Goal: Task Accomplishment & Management: Manage account settings

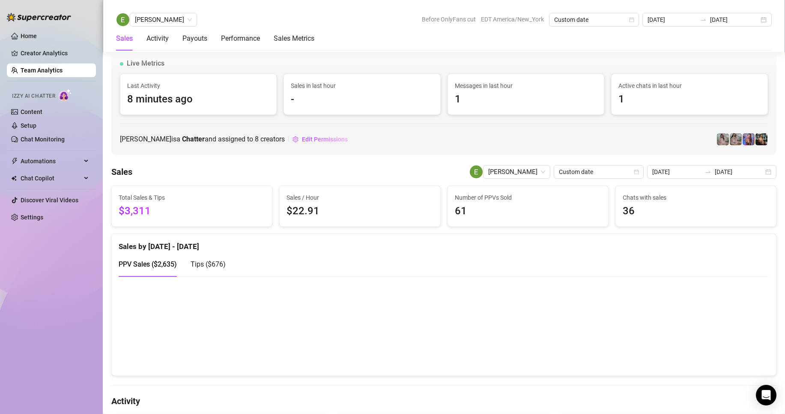
scroll to position [482, 0]
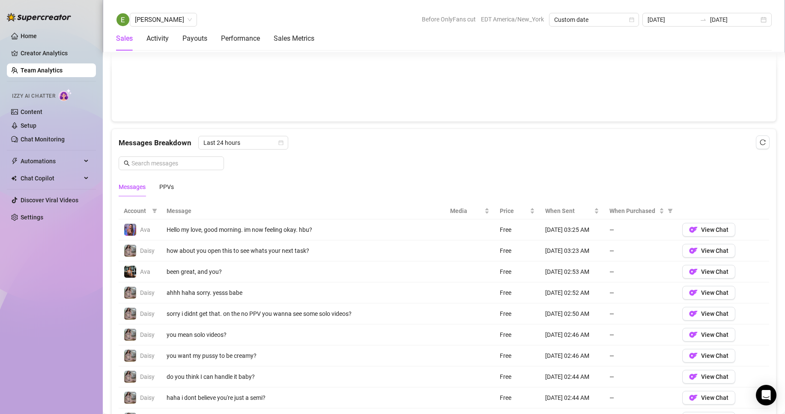
click at [36, 128] on link "Setup" at bounding box center [29, 125] width 16 height 7
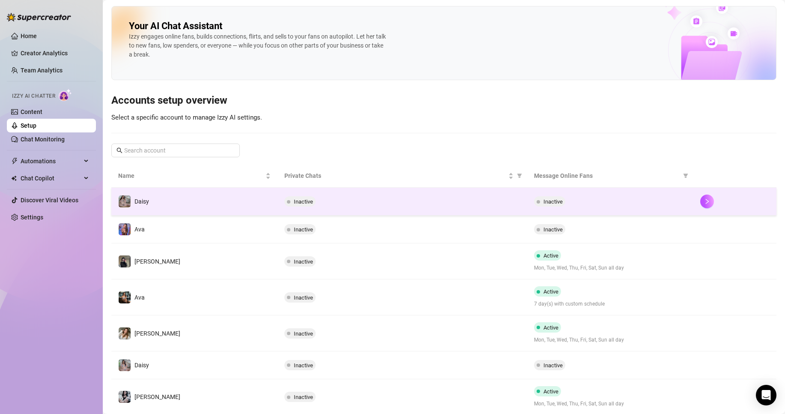
click at [468, 204] on div "Inactive" at bounding box center [402, 201] width 236 height 10
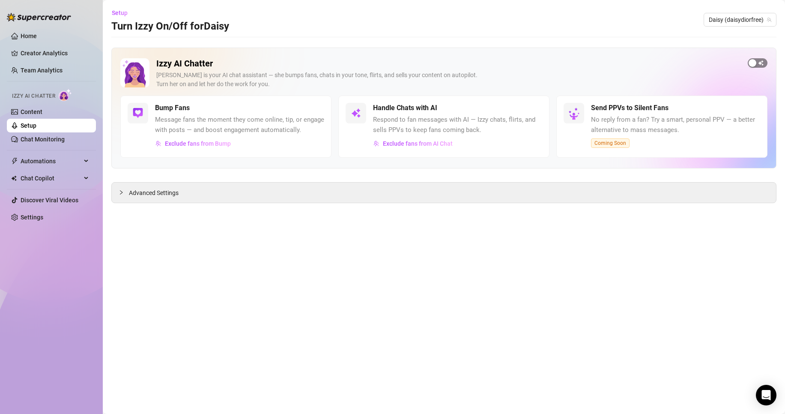
click at [759, 63] on span "button" at bounding box center [758, 62] width 20 height 9
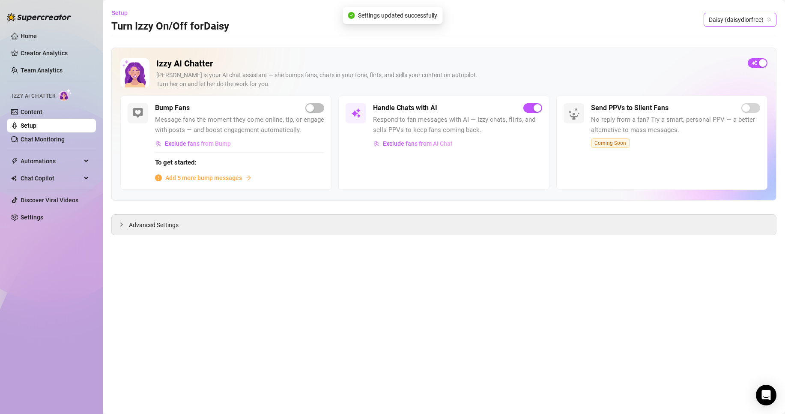
click at [743, 18] on span "Daisy (daisydiorfree)" at bounding box center [740, 19] width 63 height 13
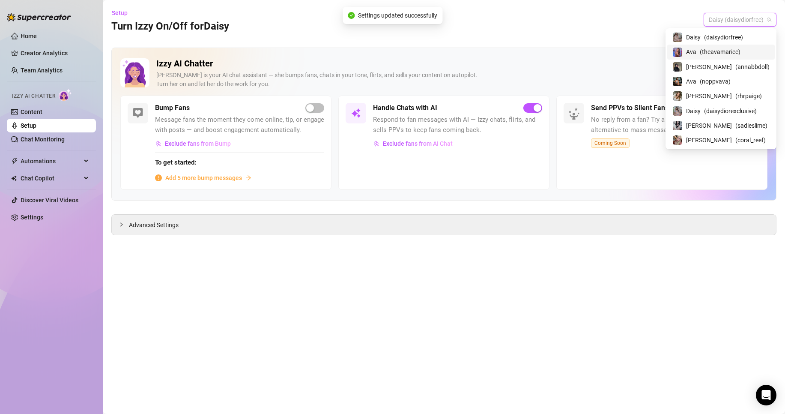
click at [735, 55] on span "( theavamariee )" at bounding box center [720, 51] width 41 height 9
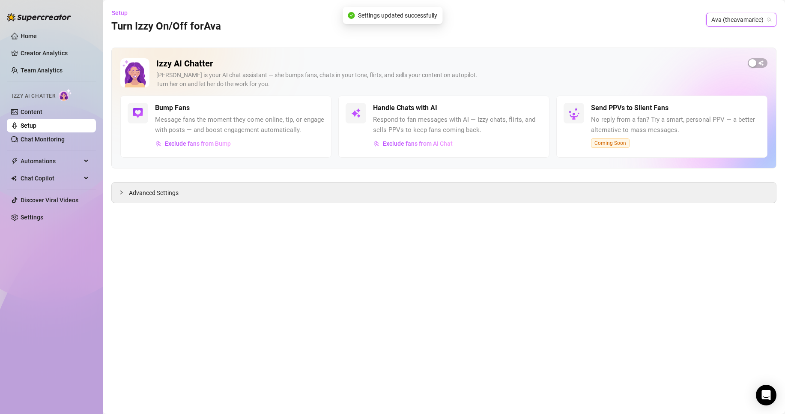
click at [764, 60] on span "button" at bounding box center [758, 62] width 20 height 9
click at [758, 61] on span "button" at bounding box center [758, 62] width 20 height 9
click at [744, 15] on span "Ava (theavamariee)" at bounding box center [742, 19] width 60 height 13
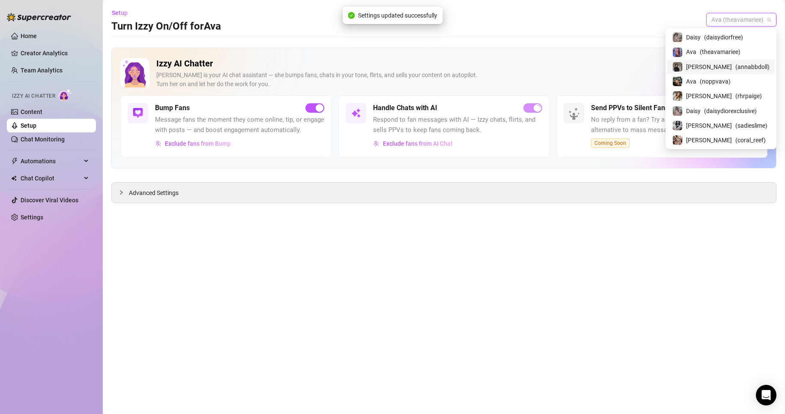
click at [743, 66] on span "( annabbdoll )" at bounding box center [753, 66] width 34 height 9
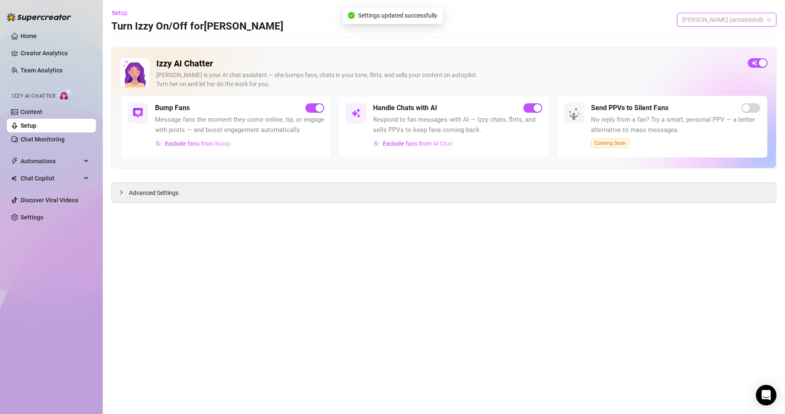
click at [739, 22] on span "[PERSON_NAME] (annabbdoll)" at bounding box center [726, 19] width 89 height 13
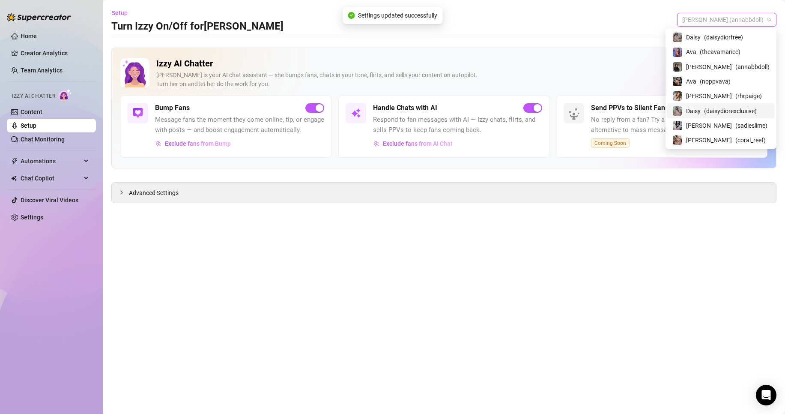
click at [750, 90] on div "[PERSON_NAME] ( rhrpaige )" at bounding box center [721, 96] width 108 height 15
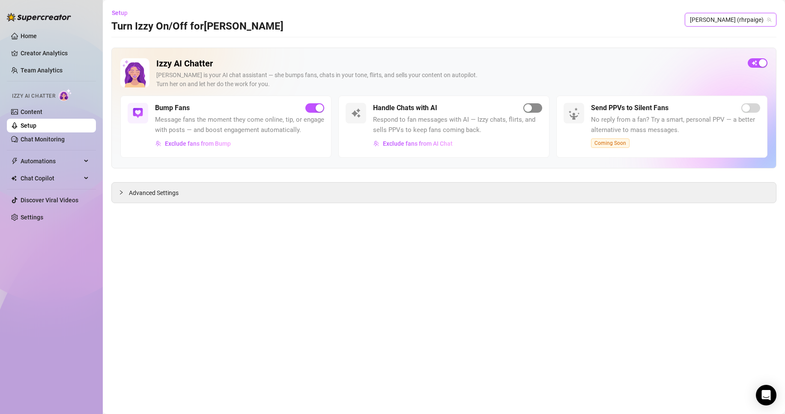
click at [534, 108] on span "button" at bounding box center [533, 107] width 19 height 9
click at [738, 18] on span "[PERSON_NAME] (rhrpaige)" at bounding box center [730, 19] width 81 height 13
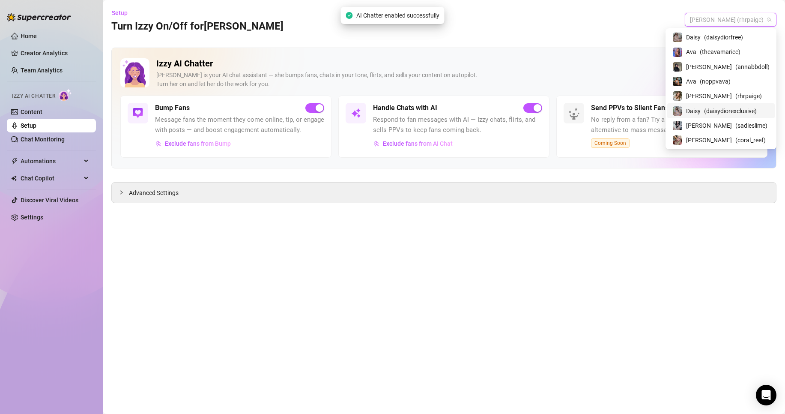
click at [744, 111] on span "( daisydiorexclusive )" at bounding box center [730, 110] width 53 height 9
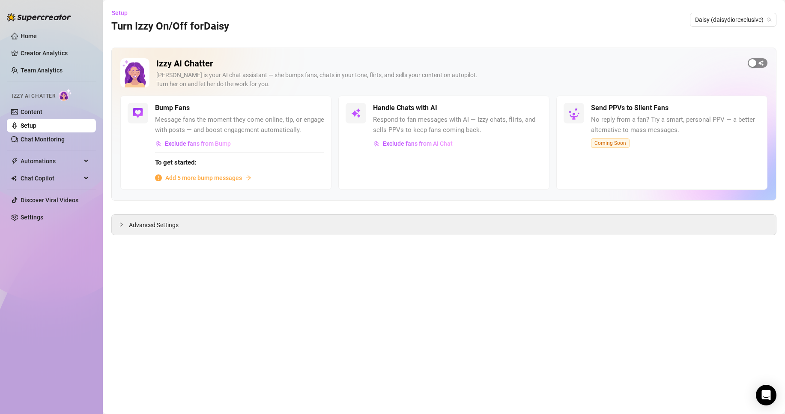
click at [764, 62] on span "button" at bounding box center [758, 62] width 20 height 9
click at [757, 24] on span "Daisy (daisydiorexclusive)" at bounding box center [733, 19] width 76 height 13
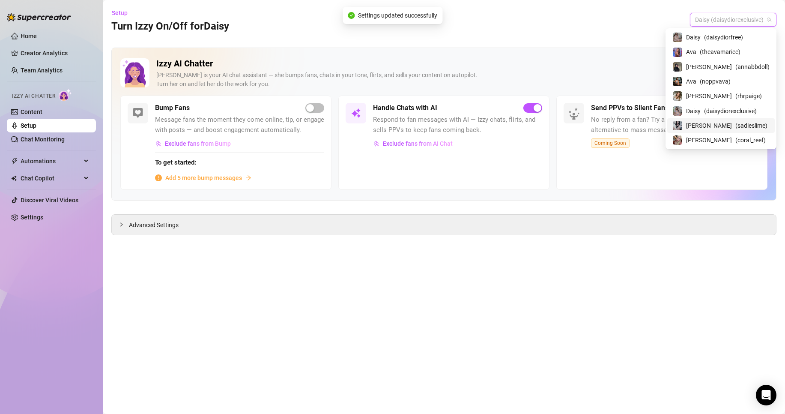
click at [748, 122] on span "( sadieslime )" at bounding box center [752, 125] width 32 height 9
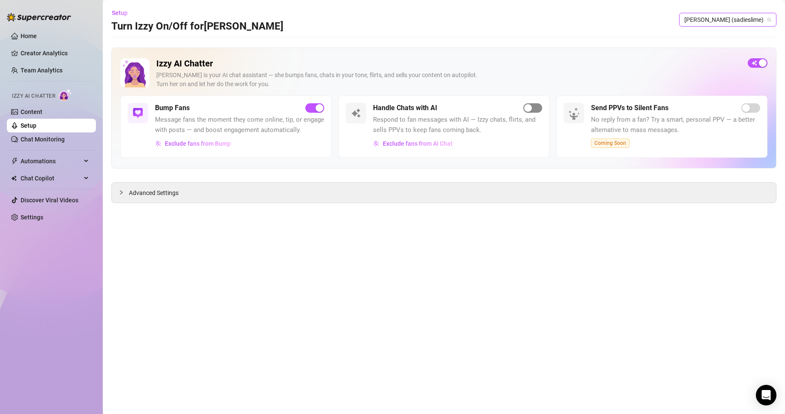
click at [534, 110] on span "button" at bounding box center [533, 107] width 19 height 9
click at [755, 19] on span "[PERSON_NAME] (sadieslime)" at bounding box center [728, 19] width 87 height 13
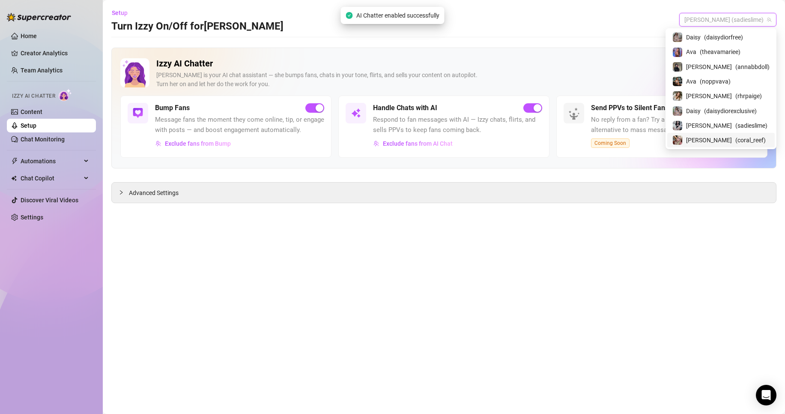
click at [741, 139] on span "( coral_reef )" at bounding box center [751, 139] width 30 height 9
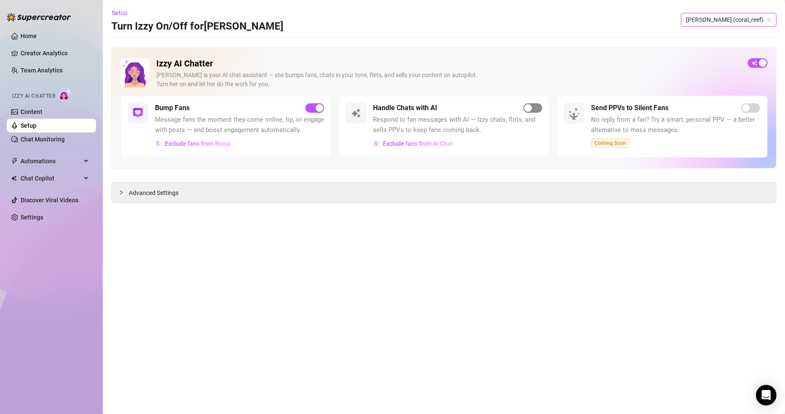
click at [525, 111] on div "button" at bounding box center [528, 108] width 8 height 8
